Goal: Book appointment/travel/reservation

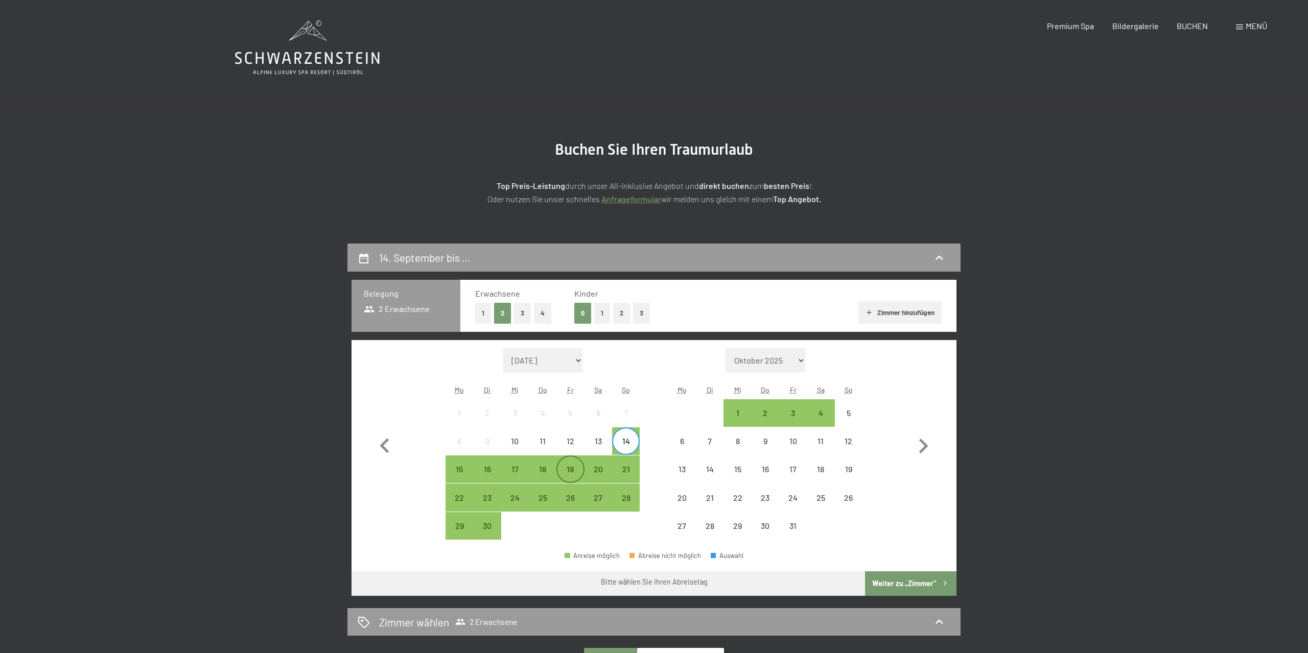
click at [570, 469] on div "19" at bounding box center [570, 478] width 26 height 26
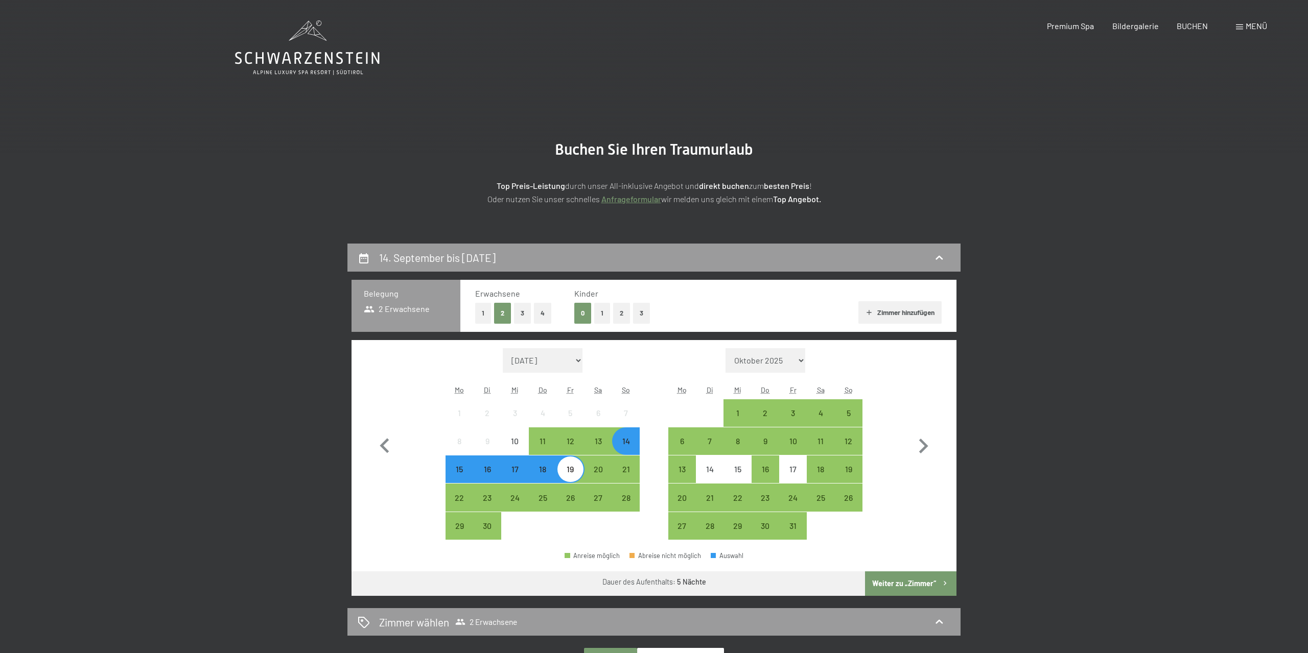
click at [887, 583] on button "Weiter zu „Zimmer“" at bounding box center [910, 584] width 91 height 25
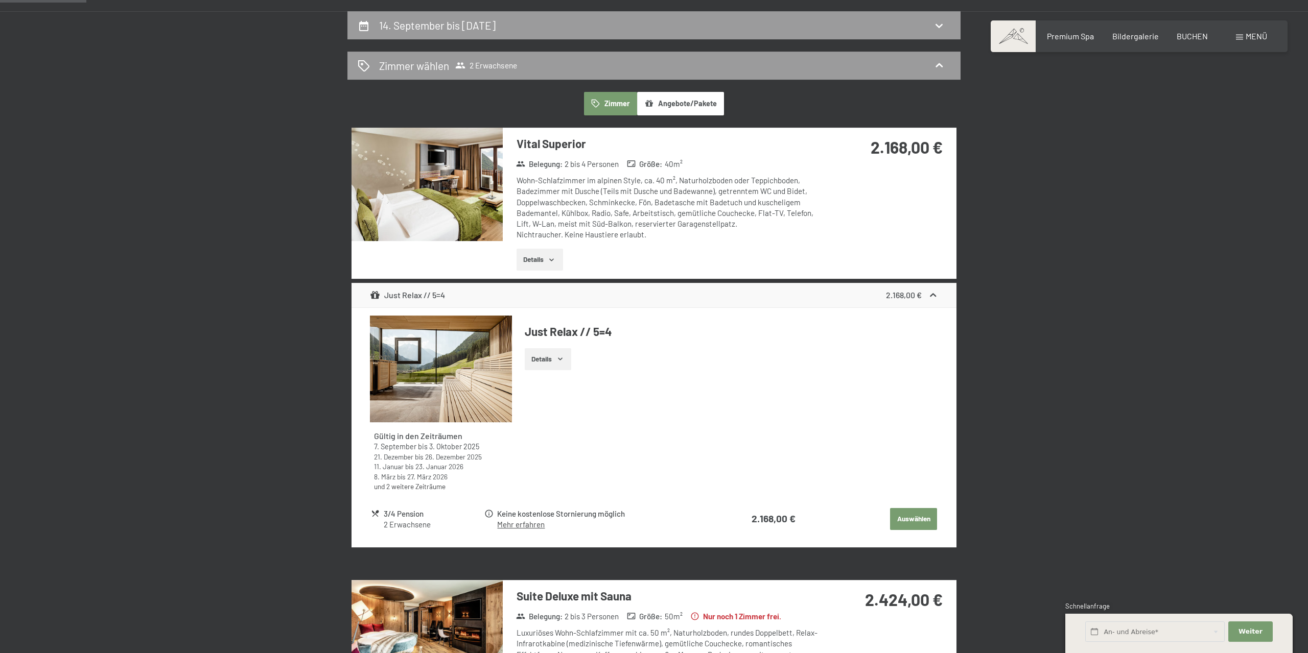
scroll to position [183, 0]
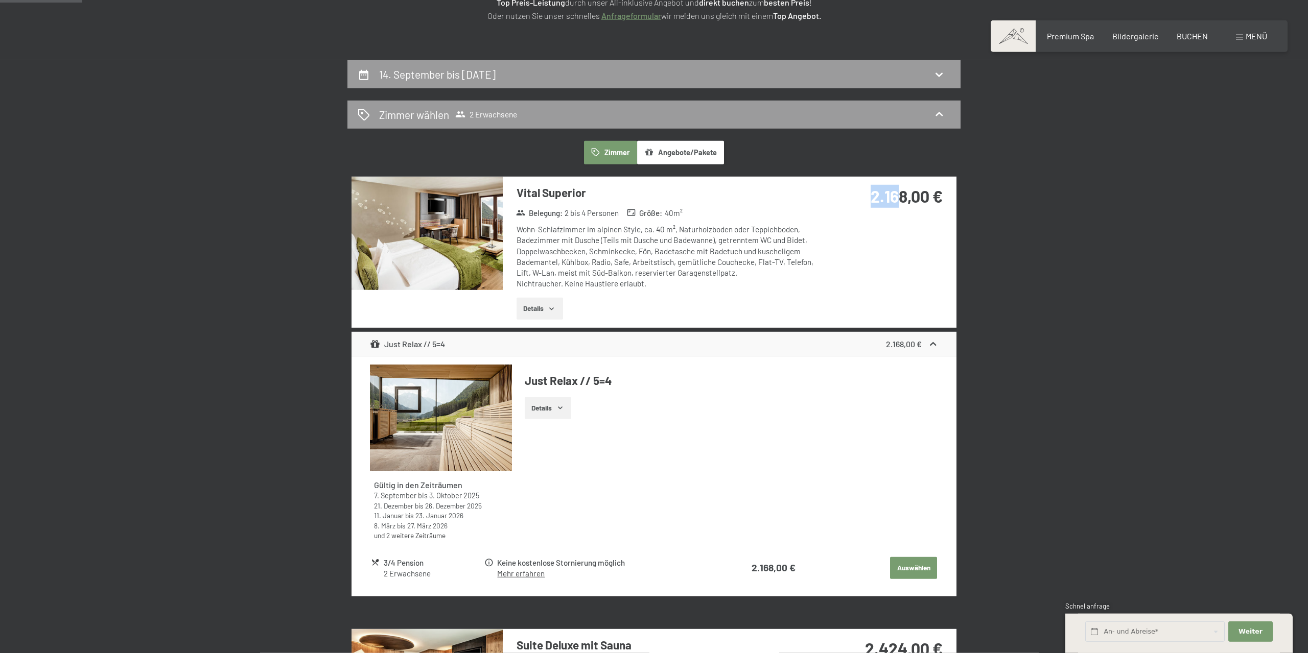
drag, startPoint x: 900, startPoint y: 200, endPoint x: 868, endPoint y: 196, distance: 31.9
click at [868, 196] on div "2.168,00 €" at bounding box center [885, 196] width 113 height 23
click at [661, 153] on button "Angebote/Pakete" at bounding box center [680, 152] width 87 height 23
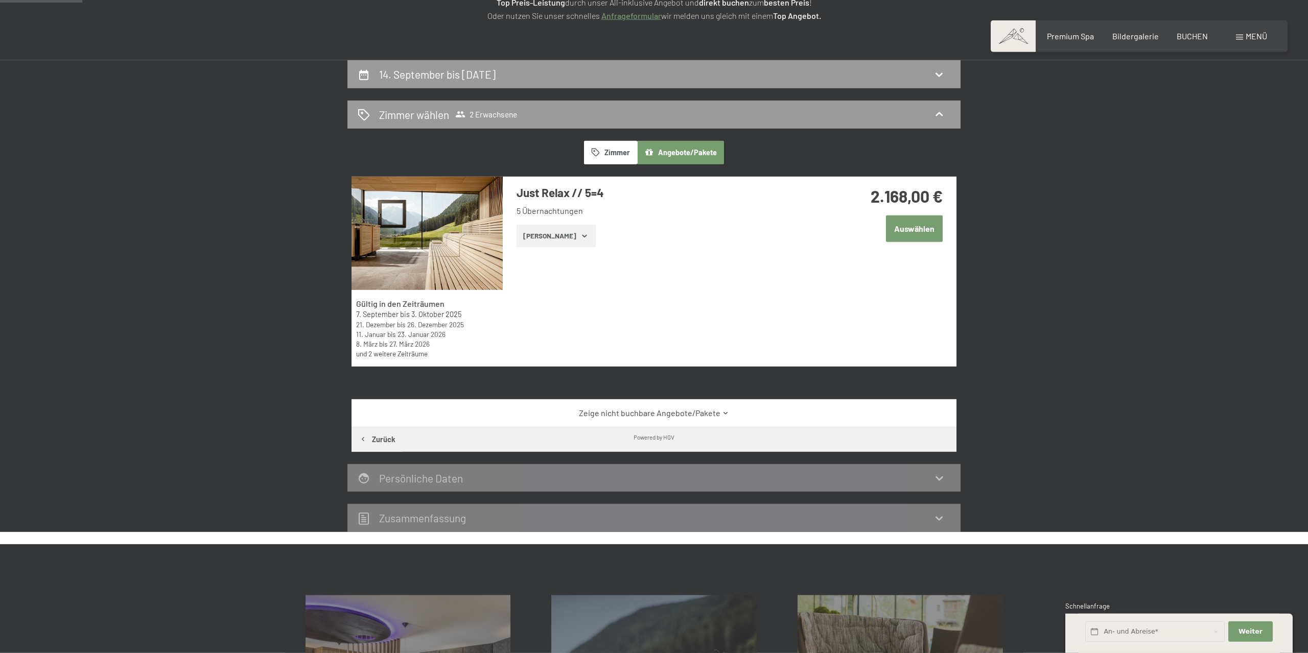
click at [597, 149] on icon "button" at bounding box center [595, 152] width 9 height 9
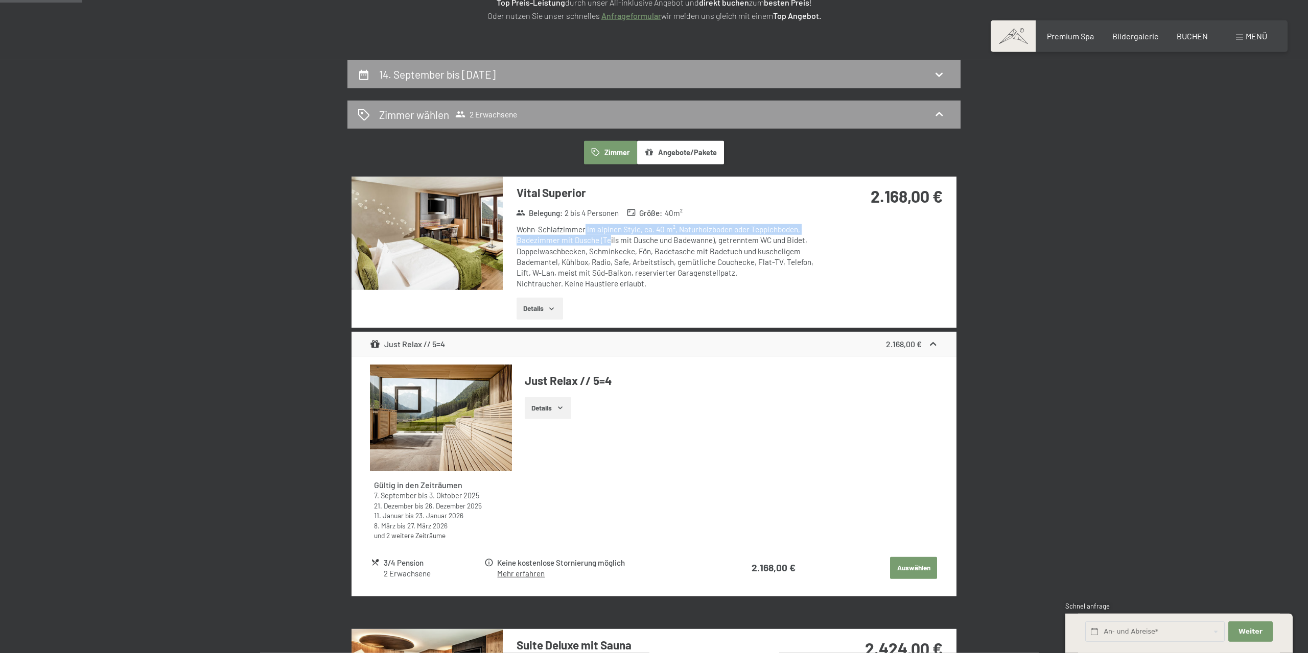
drag, startPoint x: 585, startPoint y: 231, endPoint x: 605, endPoint y: 242, distance: 22.6
click at [606, 242] on div "Wohn-Schlafzimmer im alpinen Style, ca. 40 m², Naturholzboden oder Teppichboden…" at bounding box center [668, 256] width 304 height 65
click at [602, 246] on div "Wohn-Schlafzimmer im alpinen Style, ca. 40 m², Naturholzboden oder Teppichboden…" at bounding box center [668, 256] width 304 height 65
